Goal: Task Accomplishment & Management: Complete application form

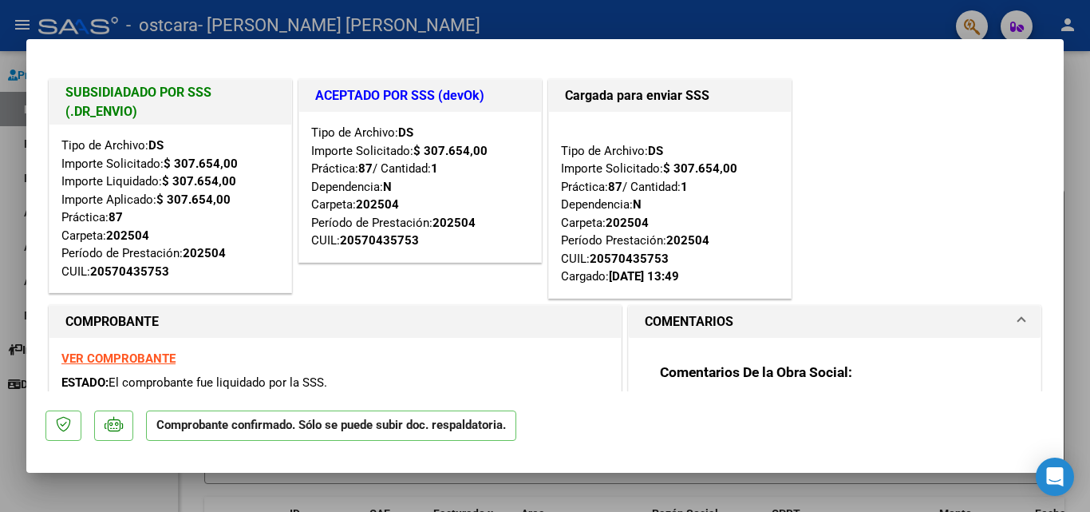
click at [5, 202] on div at bounding box center [545, 256] width 1090 height 512
type input "$ 0,00"
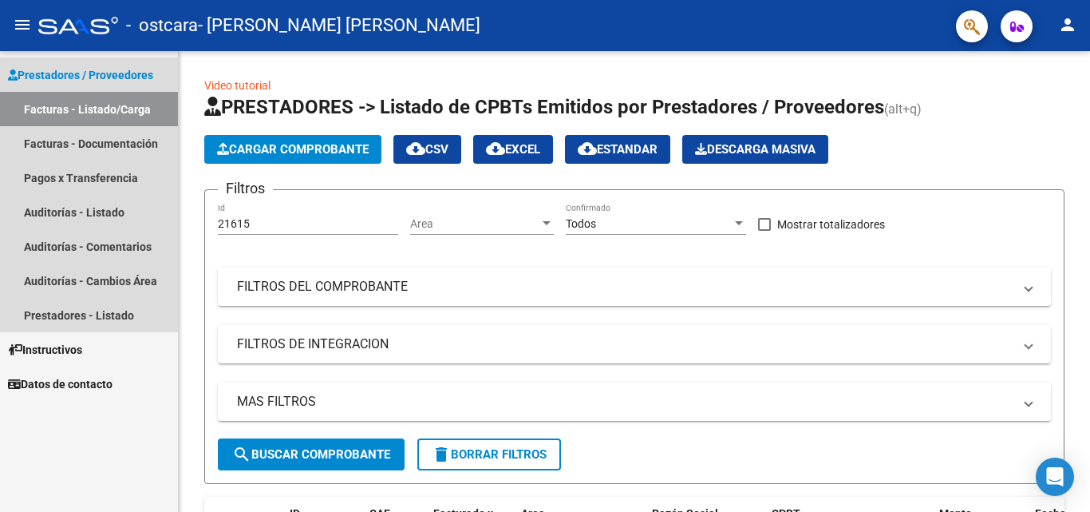
click at [124, 79] on span "Prestadores / Proveedores" at bounding box center [80, 75] width 145 height 18
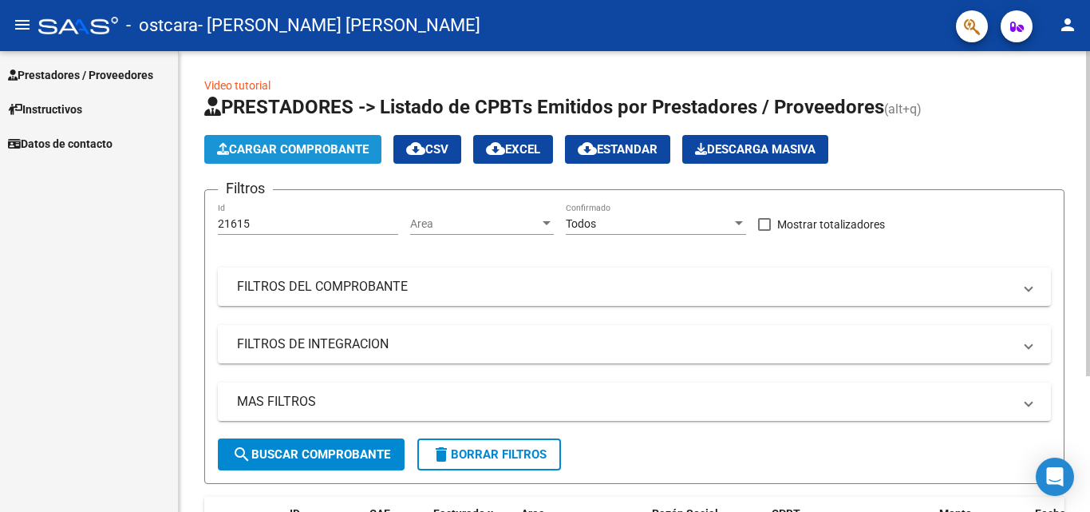
click at [334, 149] on span "Cargar Comprobante" at bounding box center [293, 149] width 152 height 14
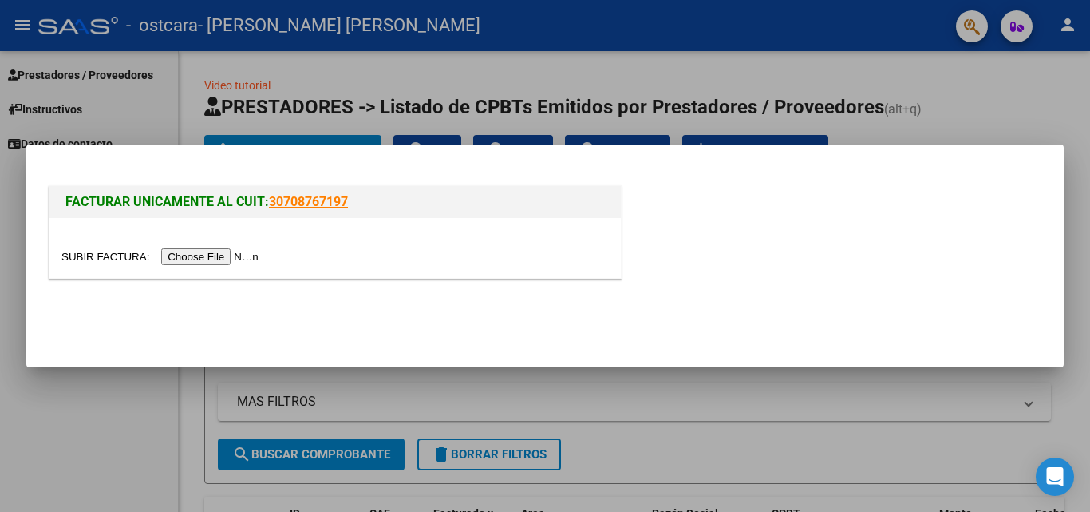
click at [224, 263] on input "file" at bounding box center [162, 256] width 202 height 17
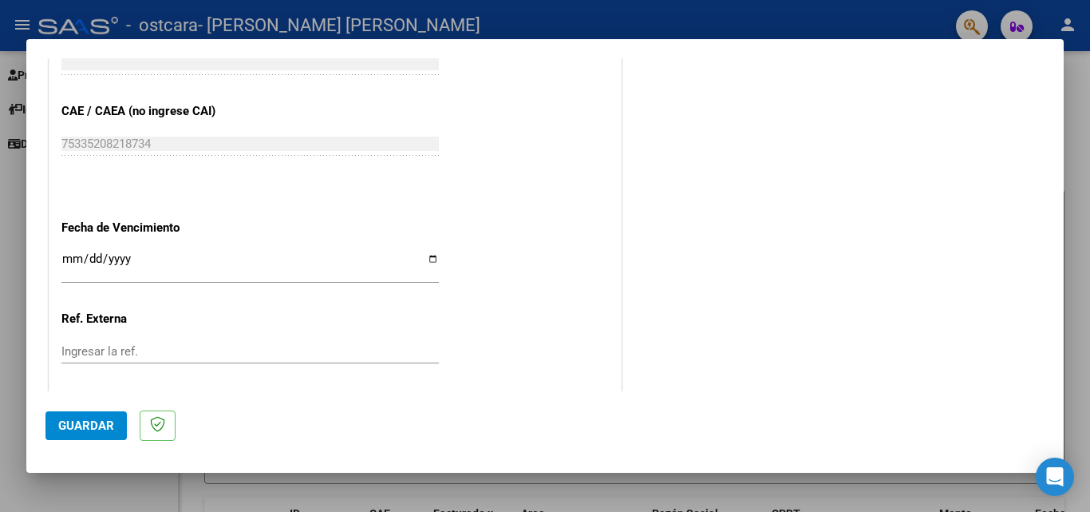
scroll to position [1037, 0]
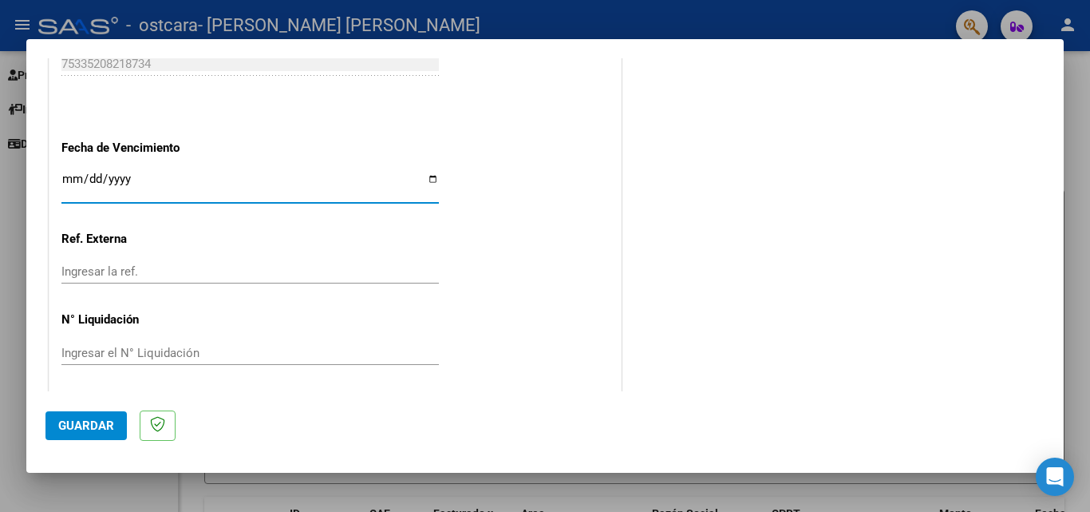
click at [83, 187] on input "Ingresar la fecha" at bounding box center [249, 185] width 377 height 26
type input "[DATE]"
click at [98, 279] on div "Ingresar la ref." at bounding box center [249, 271] width 377 height 24
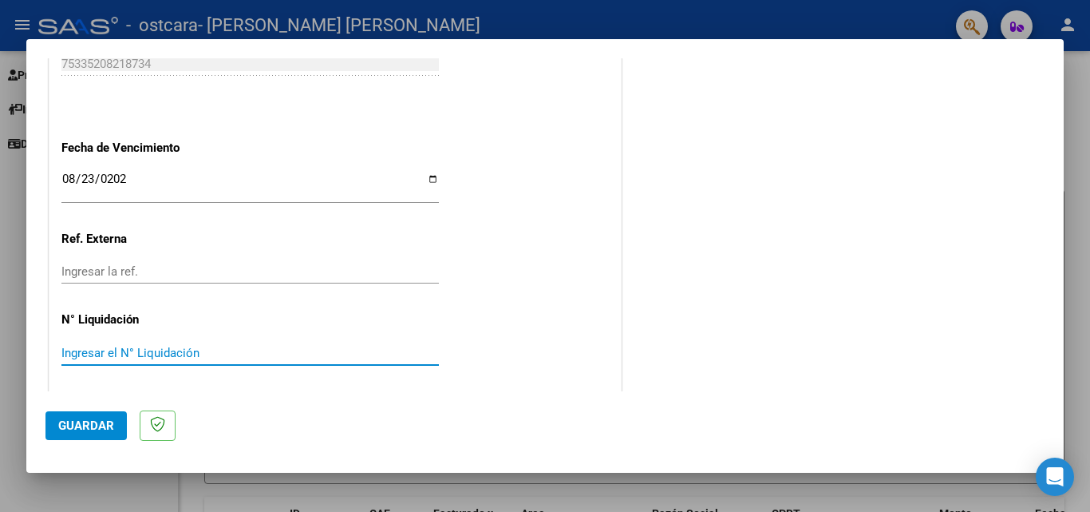
click at [139, 357] on input "Ingresar el N° Liquidación" at bounding box center [249, 353] width 377 height 14
type input "124"
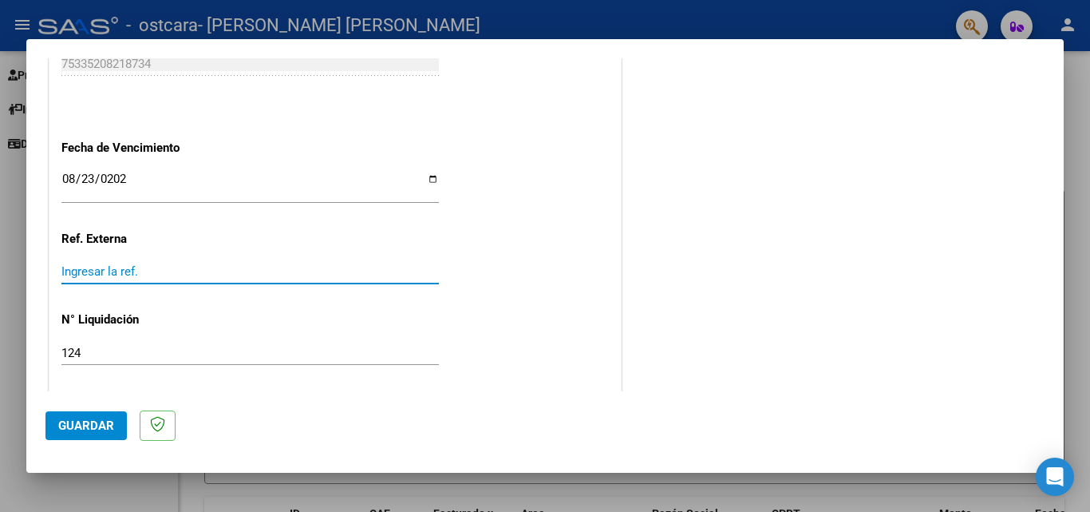
click at [145, 271] on input "Ingresar la ref." at bounding box center [249, 271] width 377 height 14
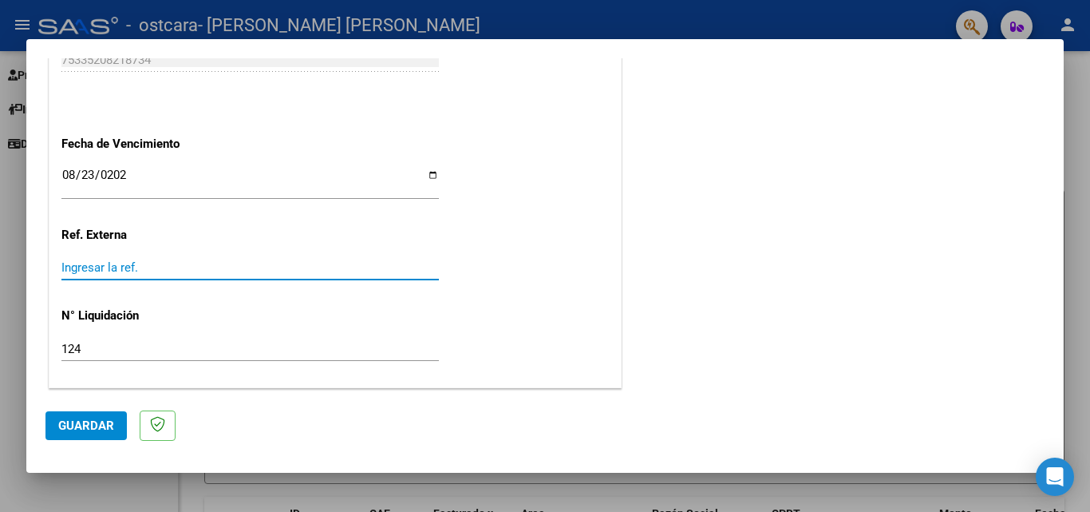
click at [233, 259] on div "Ingresar la ref." at bounding box center [249, 267] width 377 height 24
type input "75335208218734"
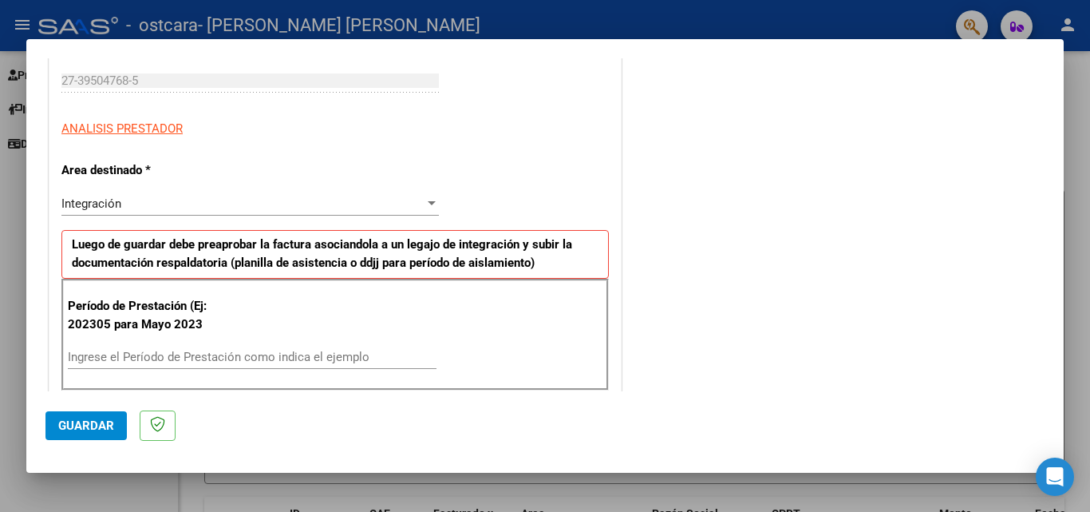
scroll to position [0, 0]
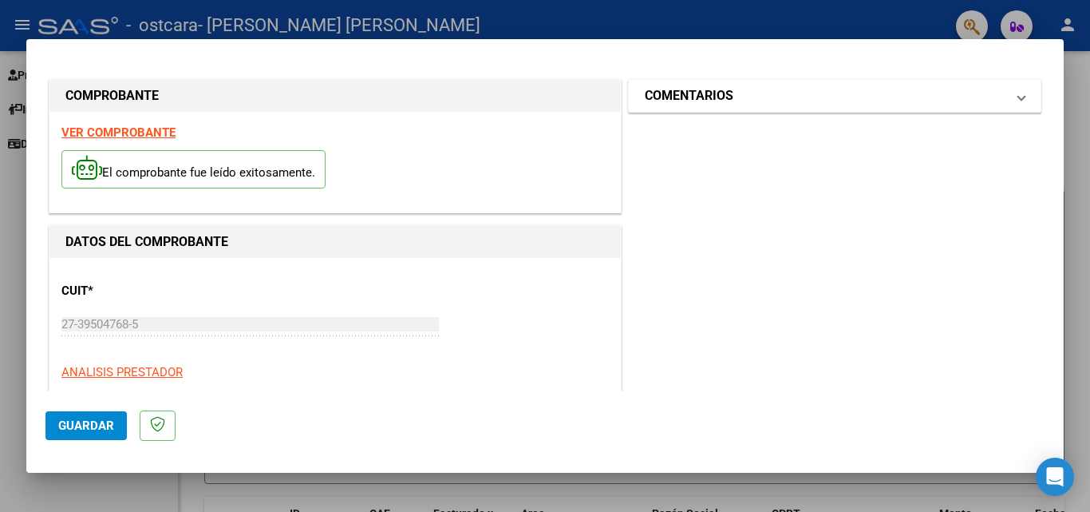
click at [833, 86] on mat-panel-title "COMENTARIOS" at bounding box center [825, 95] width 361 height 19
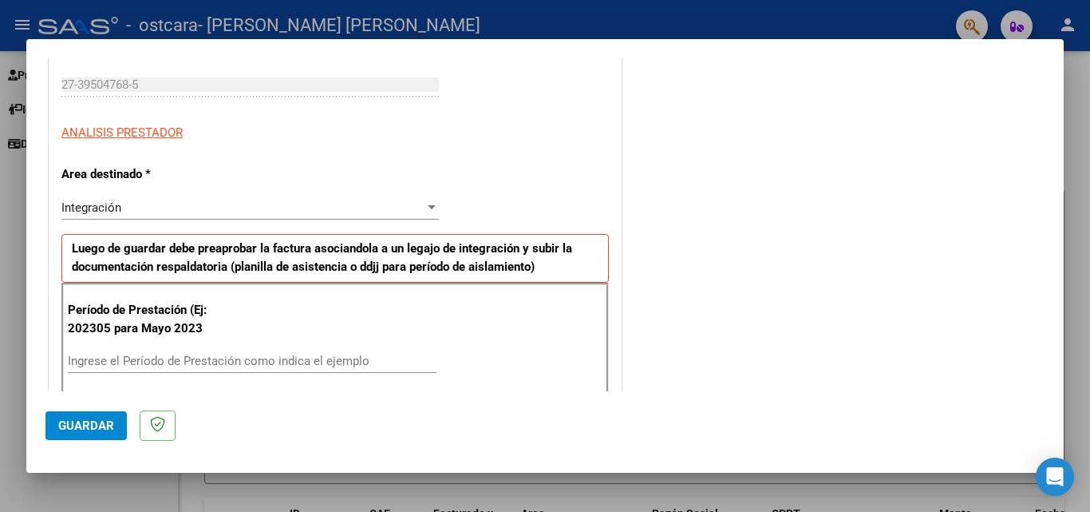
scroll to position [399, 0]
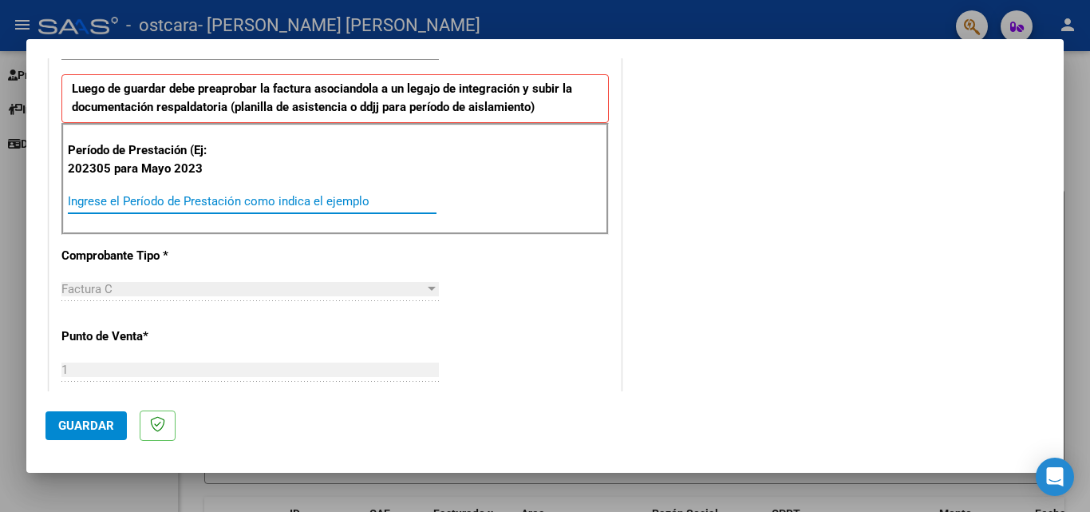
click at [168, 206] on input "Ingrese el Período de Prestación como indica el ejemplo" at bounding box center [252, 201] width 369 height 14
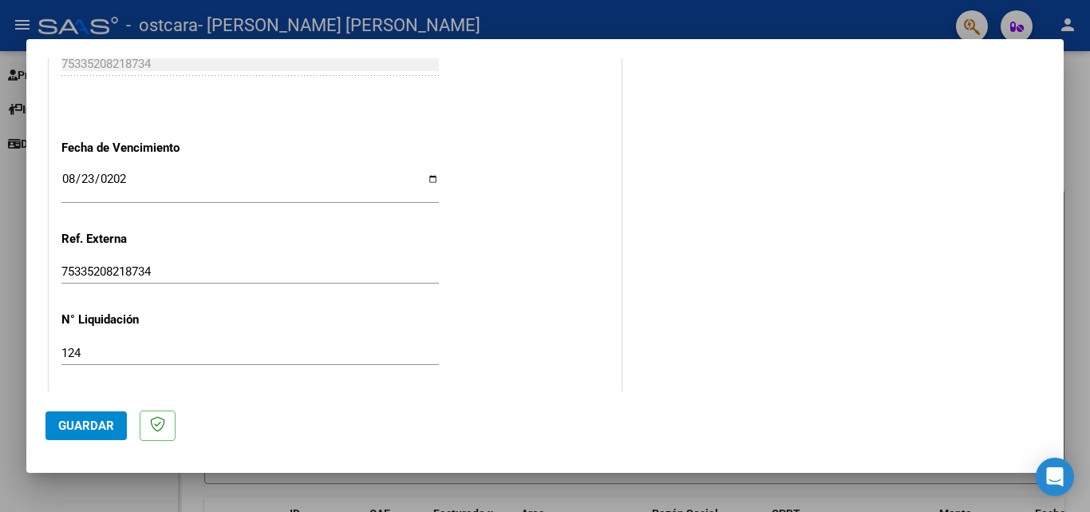
scroll to position [1041, 0]
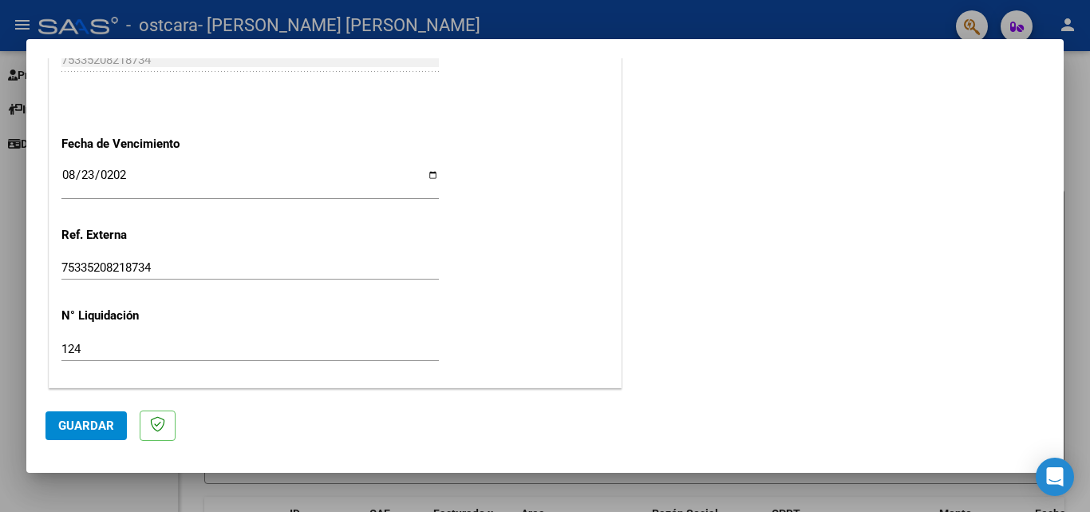
type input "202507"
click at [76, 427] on span "Guardar" at bounding box center [86, 425] width 56 height 14
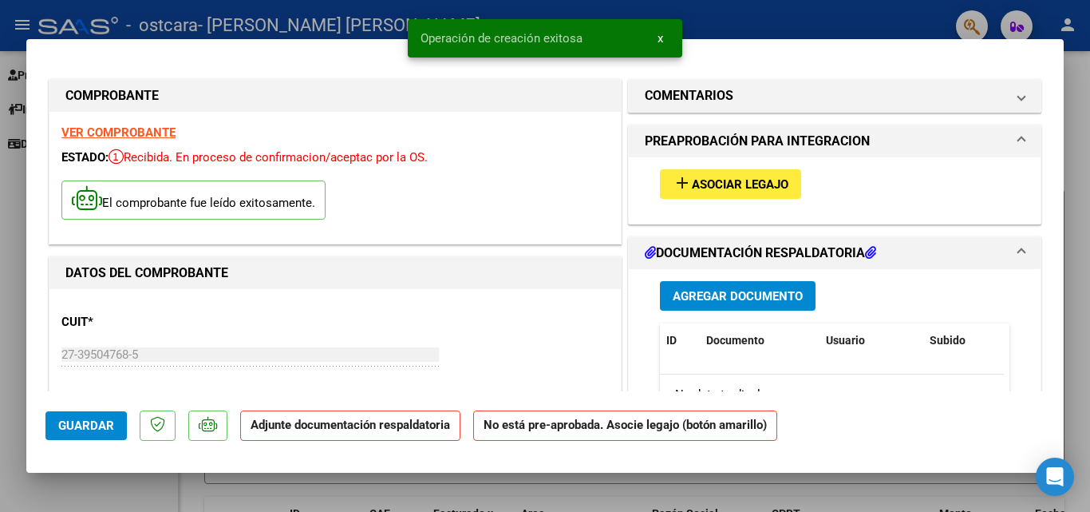
scroll to position [160, 0]
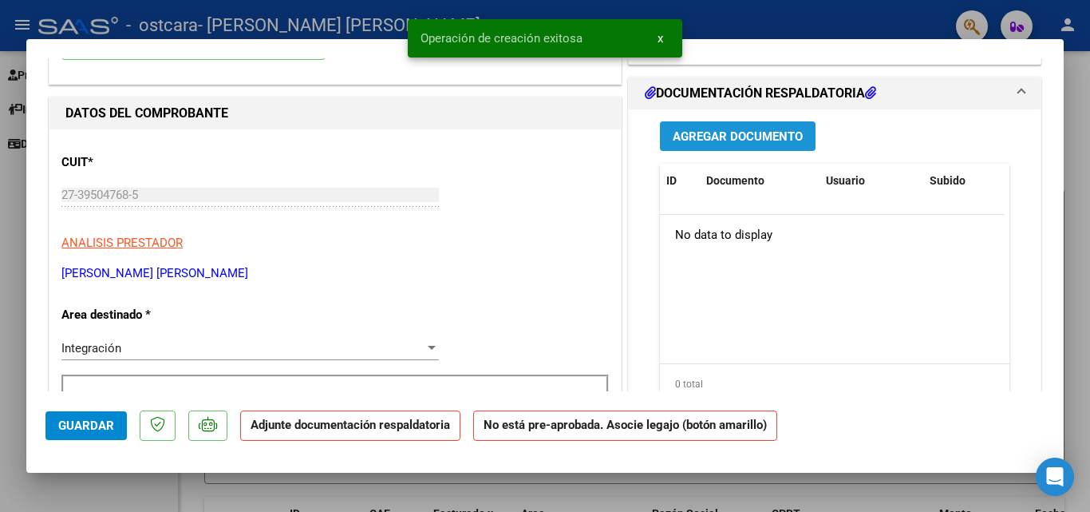
click at [710, 131] on span "Agregar Documento" at bounding box center [738, 136] width 130 height 14
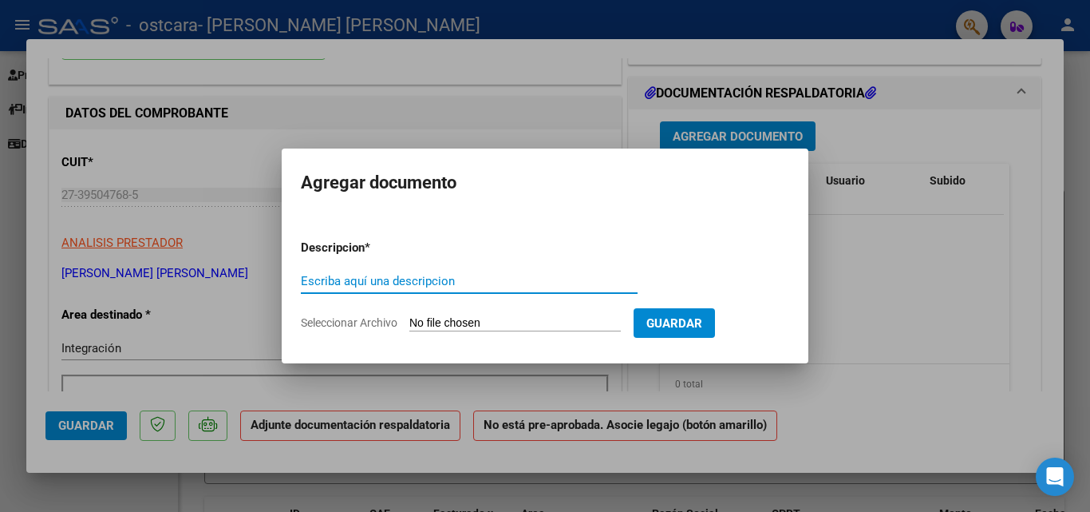
click at [531, 277] on input "Escriba aquí una descripcion" at bounding box center [469, 281] width 337 height 14
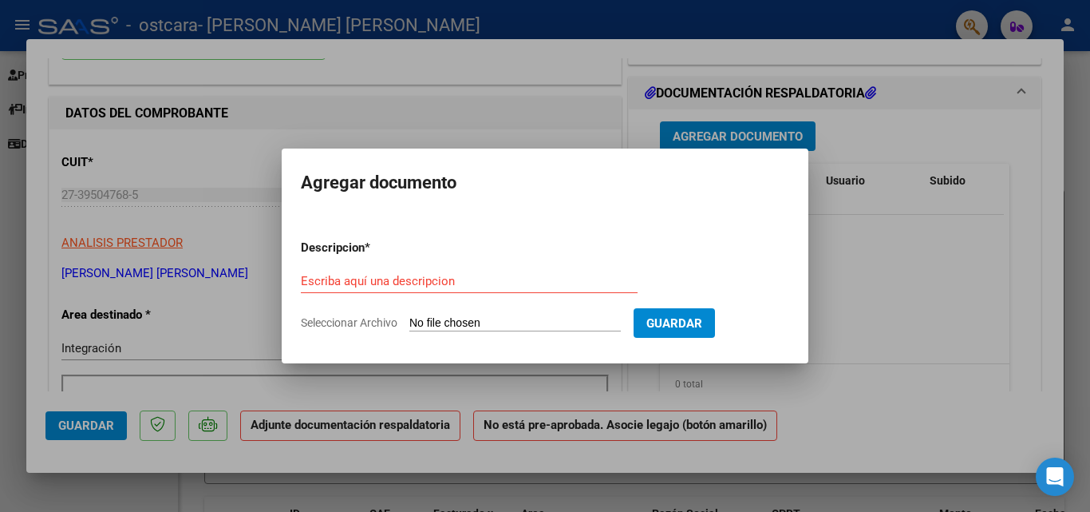
click at [538, 328] on input "Seleccionar Archivo" at bounding box center [514, 323] width 211 height 15
type input "C:\fakepath\WhatsApp Image [DATE] 22.43.22.jpeg"
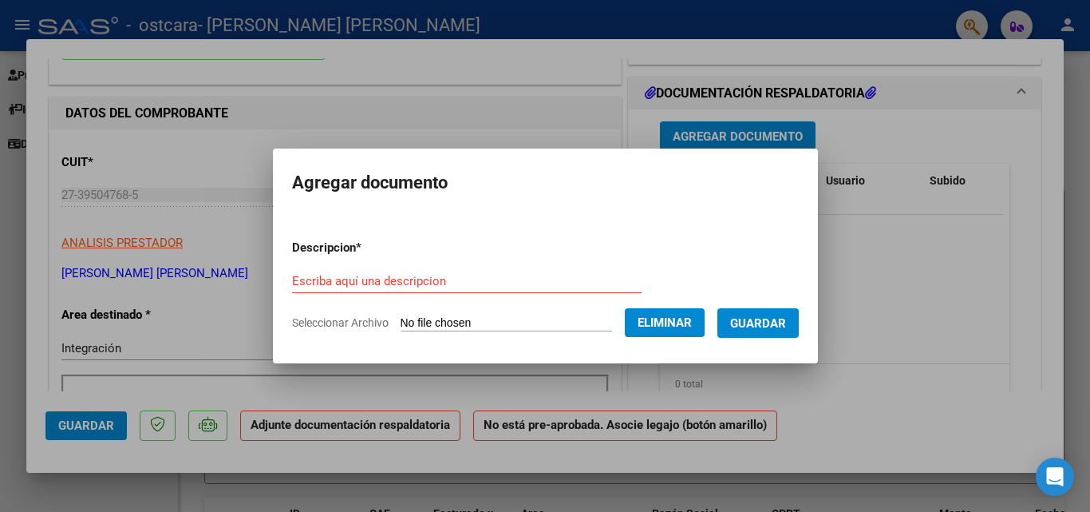
click at [564, 282] on input "Escriba aquí una descripcion" at bounding box center [467, 281] width 350 height 14
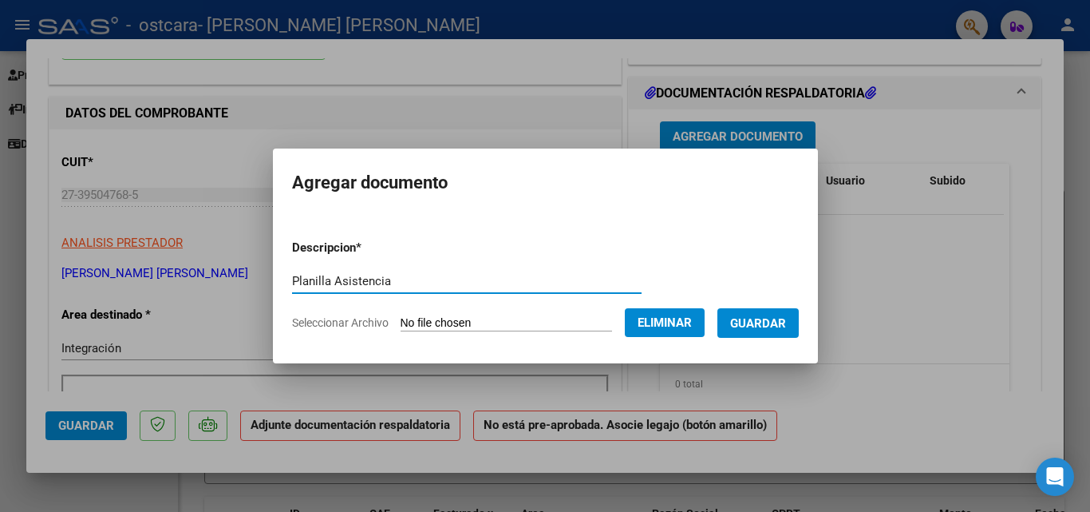
type input "Planilla Asistencia"
click at [771, 308] on button "Guardar" at bounding box center [757, 323] width 81 height 30
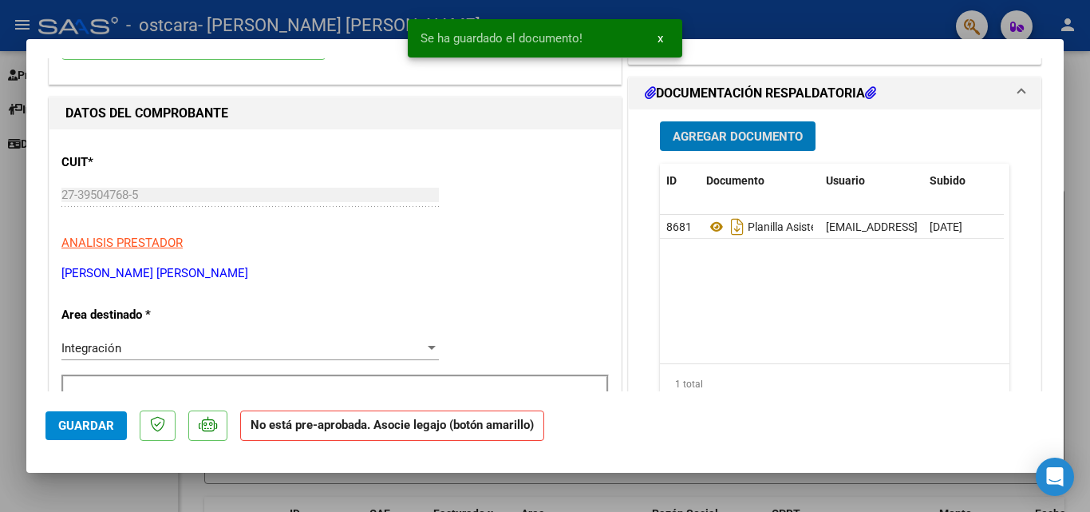
scroll to position [0, 0]
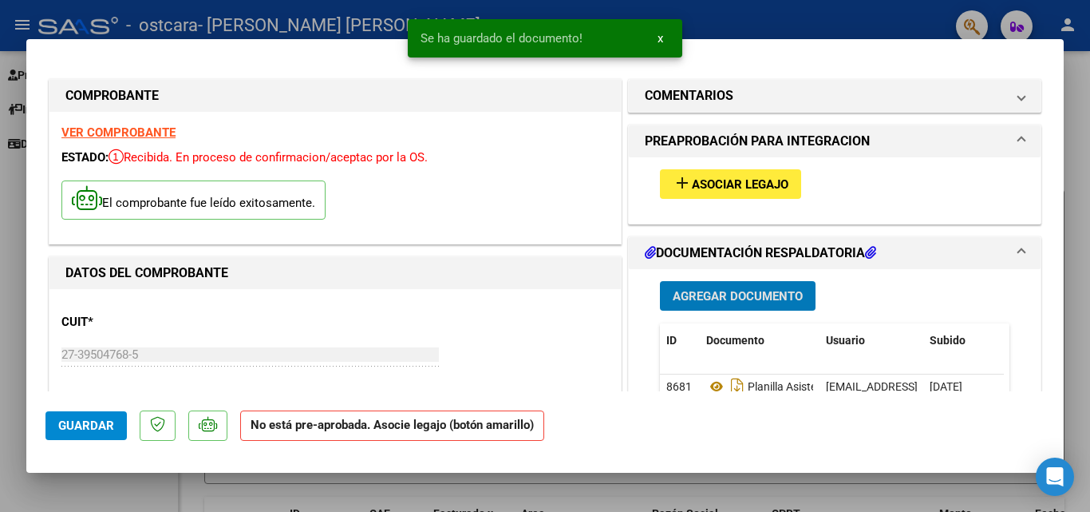
click at [667, 194] on button "add Asociar Legajo" at bounding box center [730, 184] width 141 height 30
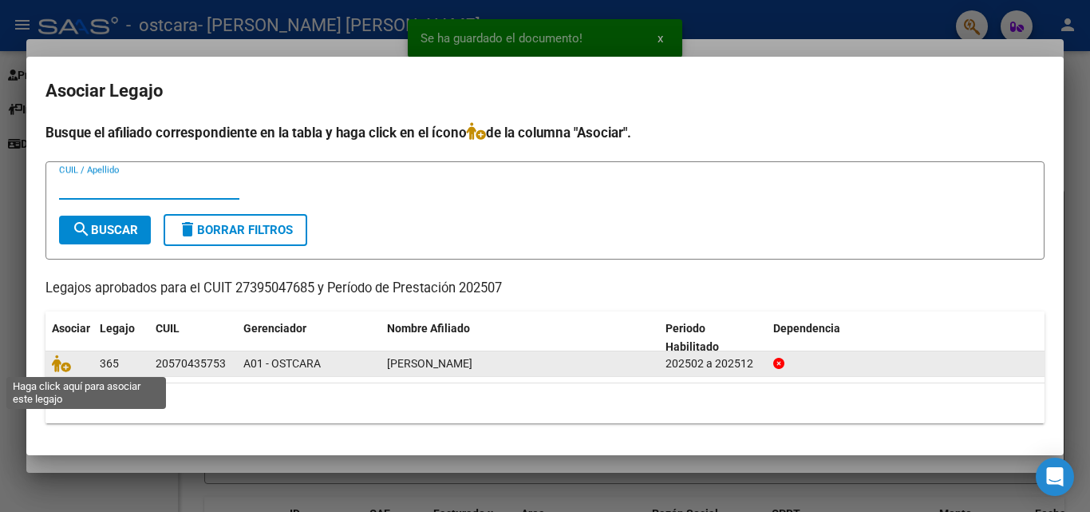
click at [72, 369] on span at bounding box center [64, 364] width 24 height 13
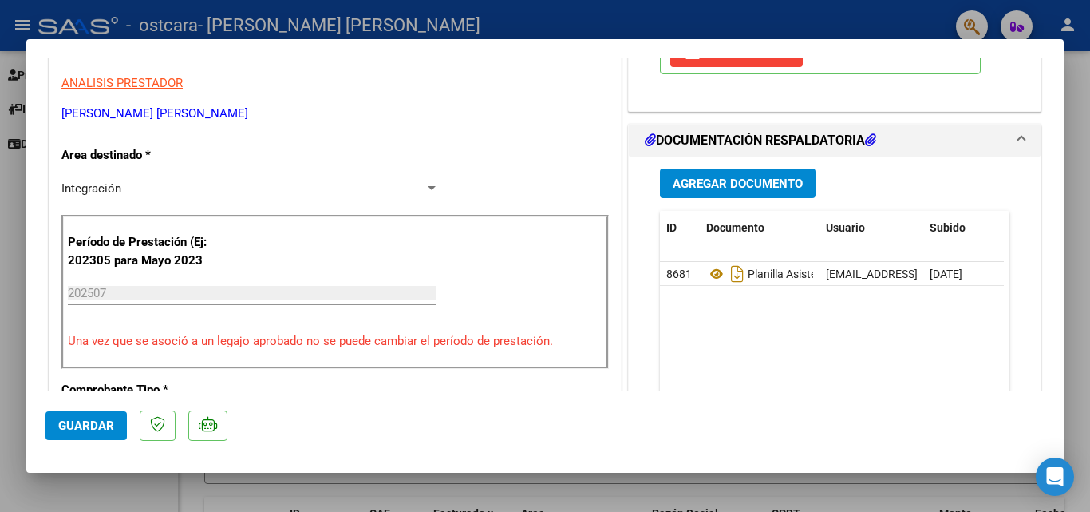
scroll to position [479, 0]
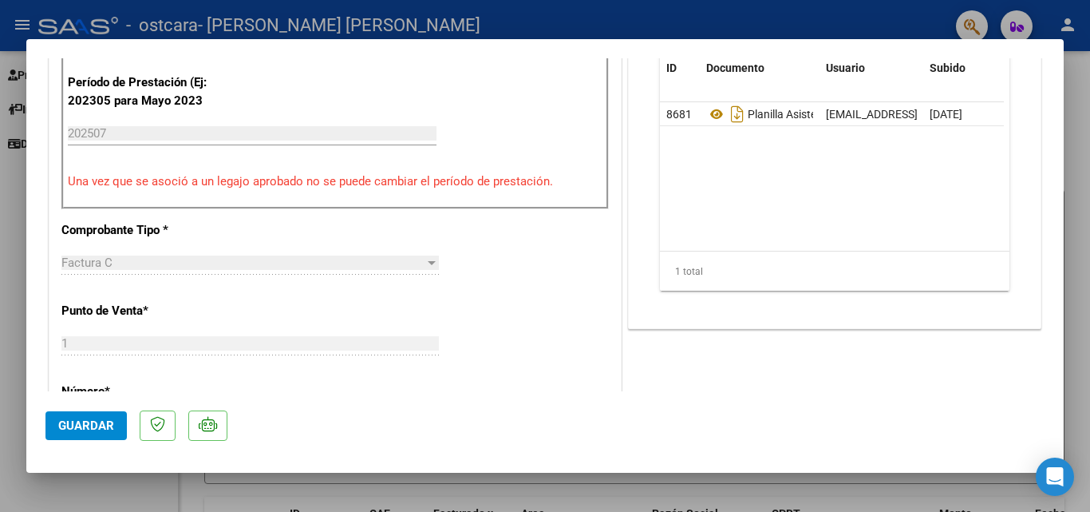
click at [93, 423] on span "Guardar" at bounding box center [86, 425] width 56 height 14
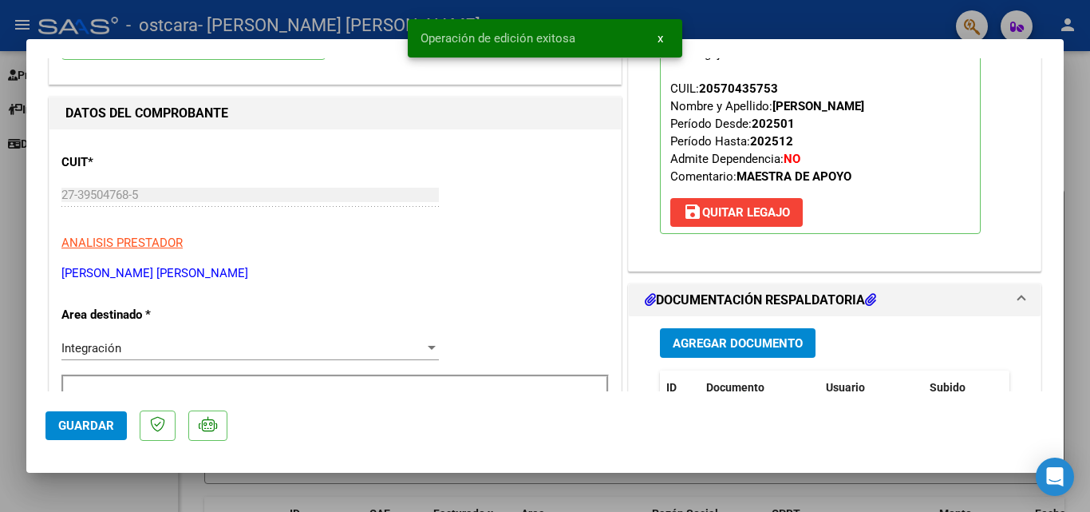
scroll to position [0, 0]
